Goal: Information Seeking & Learning: Learn about a topic

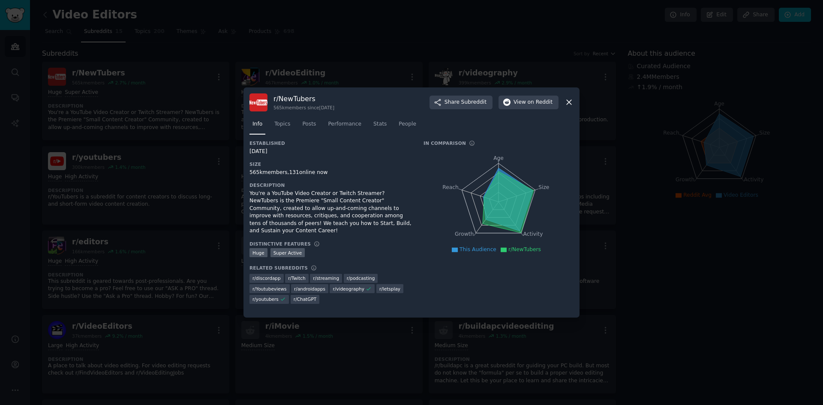
click at [570, 97] on div "r/ NewTubers 565k members since [DATE] Share Subreddit View on Reddit" at bounding box center [411, 102] width 324 height 18
click at [567, 104] on icon at bounding box center [568, 102] width 9 height 9
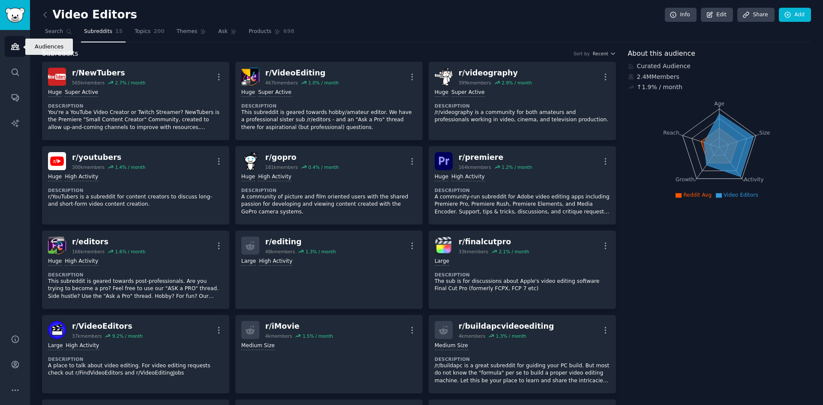
click at [12, 45] on icon "Sidebar" at bounding box center [15, 46] width 9 height 9
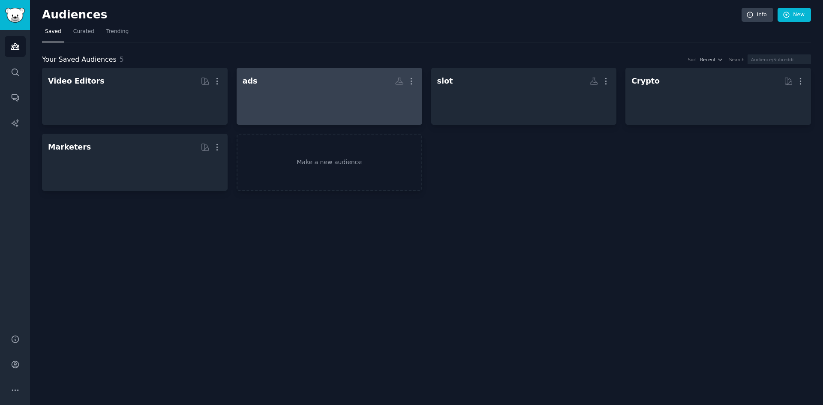
click at [338, 102] on div at bounding box center [330, 104] width 174 height 30
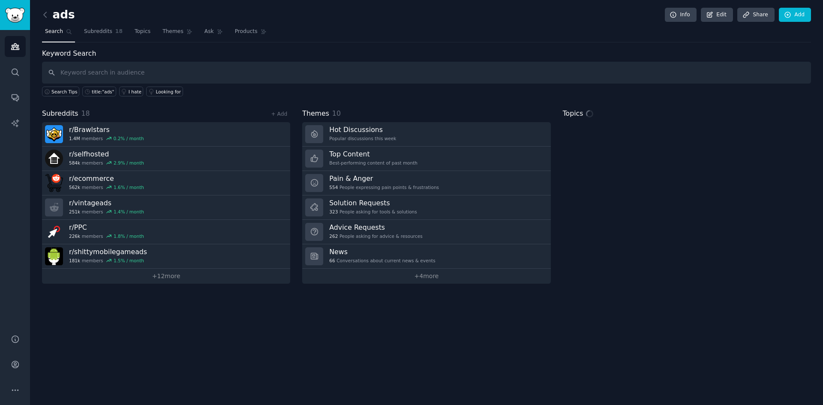
click at [80, 74] on input "text" at bounding box center [426, 73] width 769 height 22
click at [109, 73] on input "text" at bounding box center [426, 73] width 769 height 22
type input "creator"
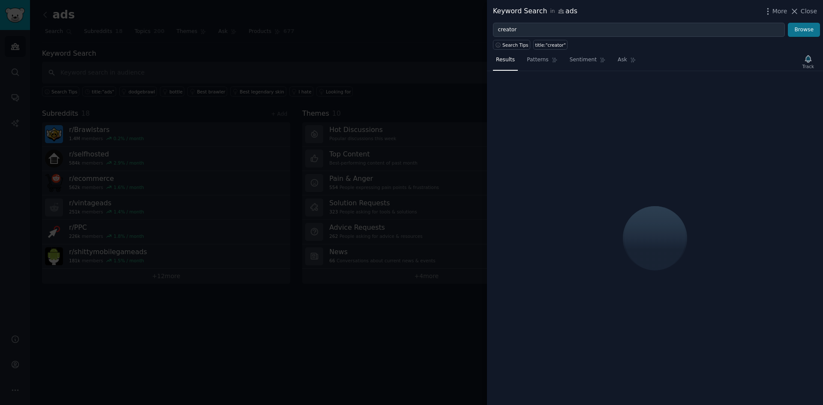
click at [586, 59] on span "Sentiment" at bounding box center [582, 60] width 27 height 8
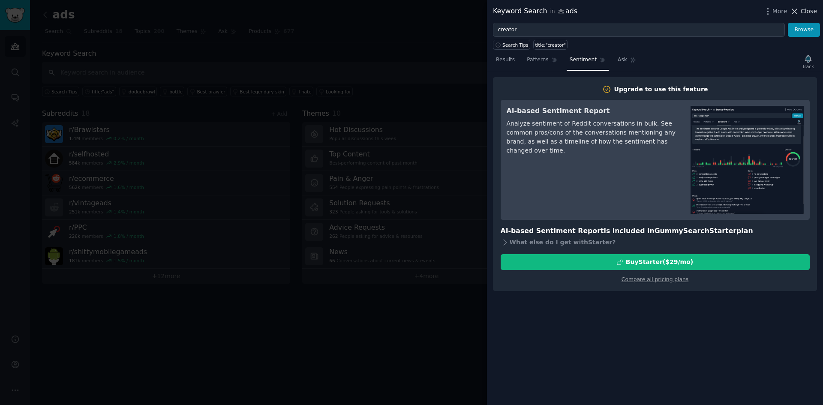
click at [799, 9] on icon at bounding box center [794, 11] width 9 height 9
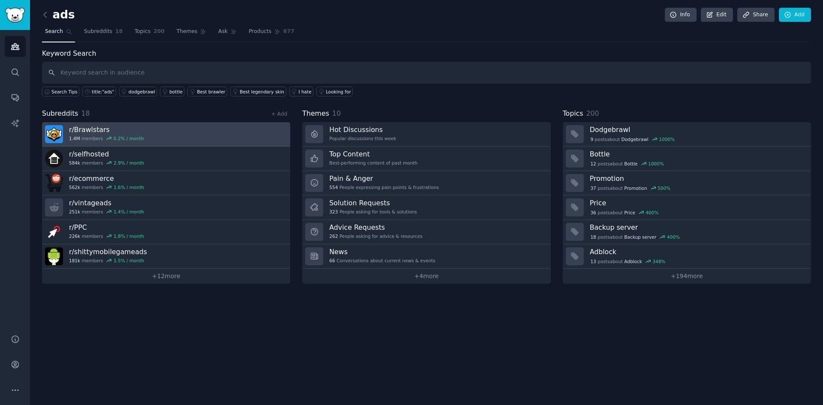
click at [150, 131] on link "r/ Brawlstars 1.4M members 0.2 % / month" at bounding box center [166, 134] width 248 height 24
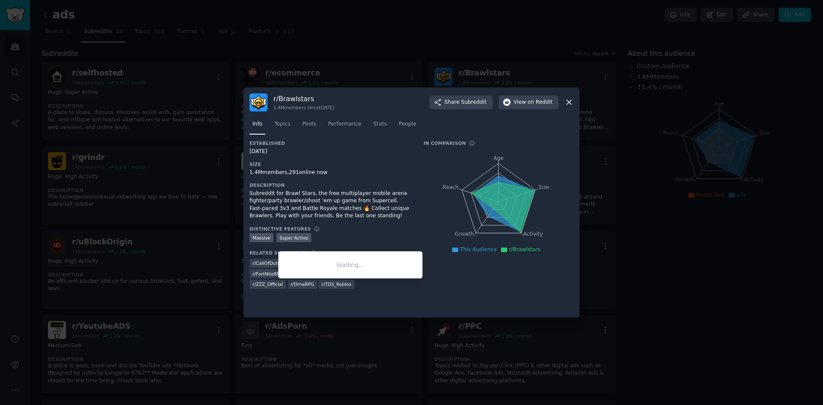
click at [321, 282] on span "r/ TDS_Roblox" at bounding box center [336, 284] width 30 height 6
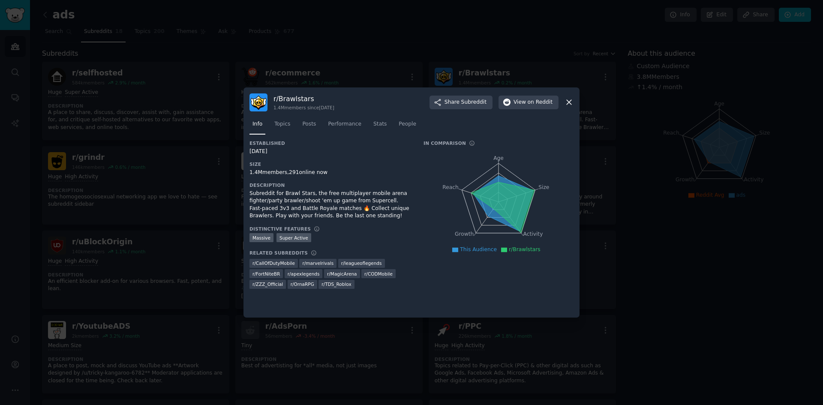
click at [573, 100] on div "r/ Brawlstars 1.4M members since [DATE] Share Subreddit View on Reddit Info Top…" at bounding box center [411, 202] width 336 height 231
click at [572, 104] on icon at bounding box center [568, 102] width 9 height 9
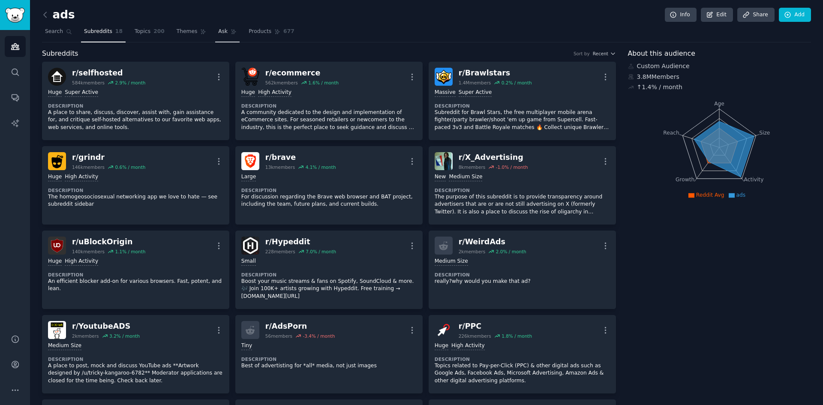
click at [218, 31] on span "Ask" at bounding box center [222, 32] width 9 height 8
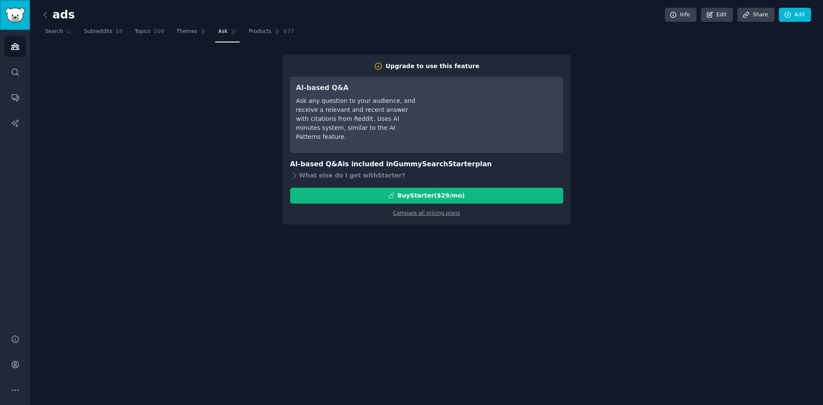
click at [7, 10] on img "Sidebar" at bounding box center [15, 15] width 20 height 15
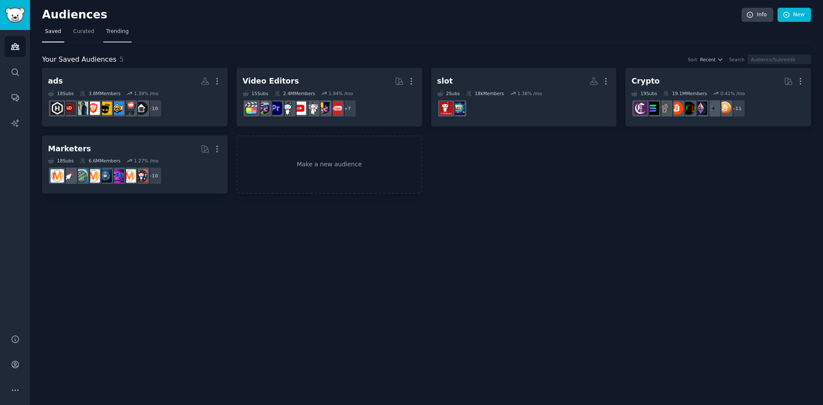
click at [123, 26] on link "Trending" at bounding box center [117, 34] width 28 height 18
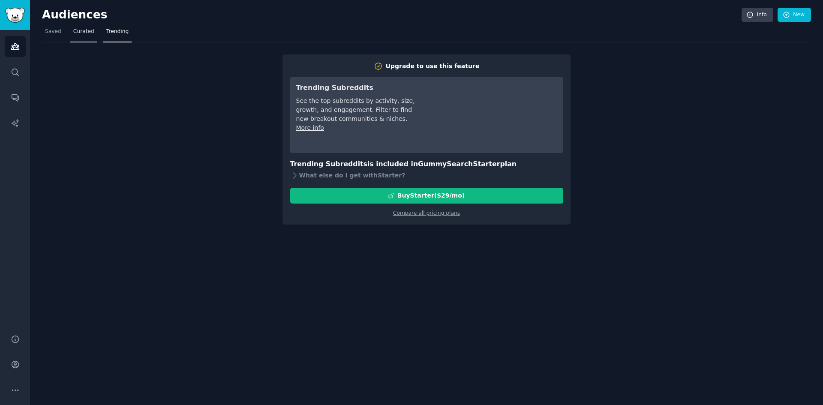
click at [77, 29] on span "Curated" at bounding box center [83, 32] width 21 height 8
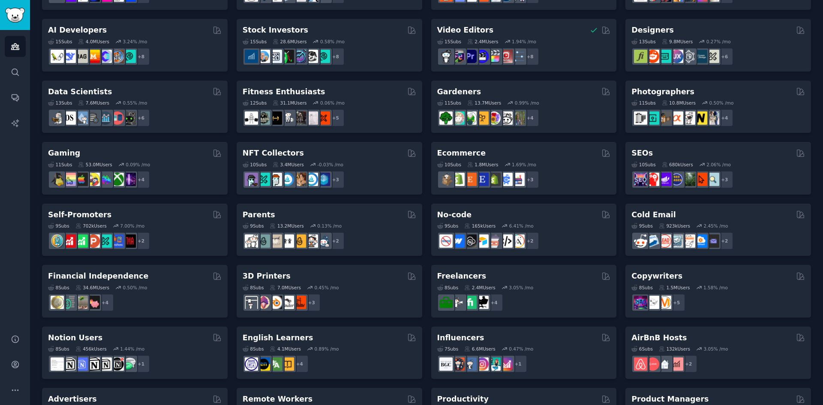
scroll to position [214, 0]
